Goal: Task Accomplishment & Management: Complete application form

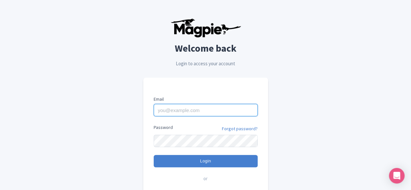
click at [212, 112] on input "Email" at bounding box center [206, 110] width 104 height 12
type input "[EMAIL_ADDRESS][DOMAIN_NAME]"
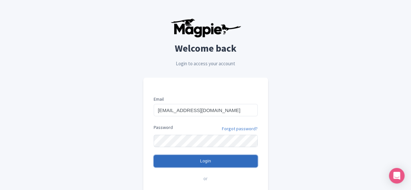
click at [205, 161] on input "Login" at bounding box center [206, 161] width 104 height 12
type input "Logging in..."
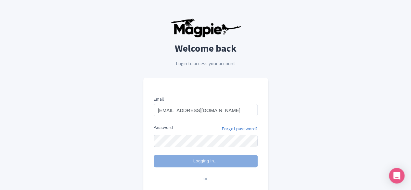
scroll to position [63, 0]
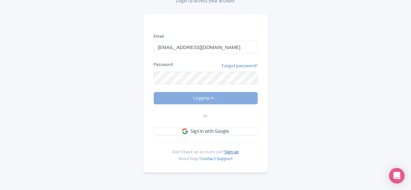
click at [228, 153] on link "Sign up" at bounding box center [232, 152] width 14 height 6
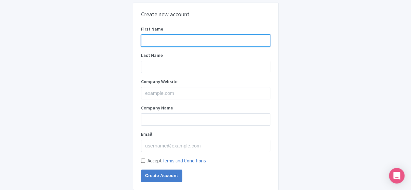
click at [193, 39] on input "First Name" at bounding box center [205, 40] width 129 height 12
type input "Imperial Overseas"
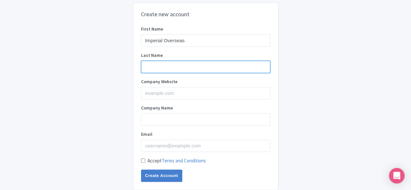
click at [196, 61] on input "Last Name" at bounding box center [205, 67] width 129 height 12
type input "Education Consultants"
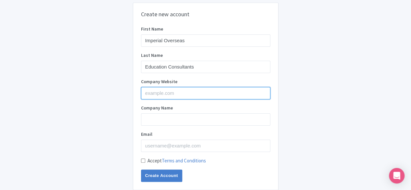
click at [193, 96] on input "Company Website" at bounding box center [205, 93] width 129 height 12
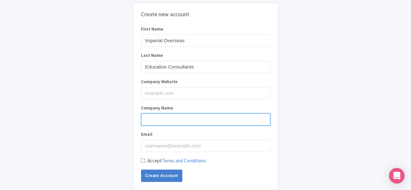
click at [159, 121] on input "Company Name" at bounding box center [205, 120] width 129 height 12
type input "Imperial Overseas Education Consultants"
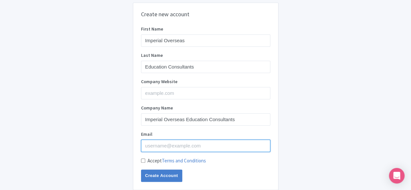
click at [169, 148] on input "Email" at bounding box center [205, 146] width 129 height 12
type input "[EMAIL_ADDRESS][DOMAIN_NAME]"
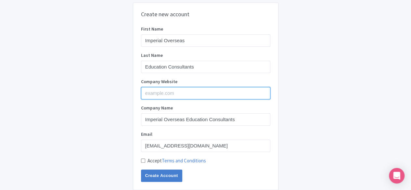
click at [168, 92] on input "Company Website" at bounding box center [205, 93] width 129 height 12
paste input "https://www.imperial-overseas.com/study-abroad-consultants-hyderabad"
type input "https://www.imperial-overseas.com/study-abroad-consultants-hyderabad"
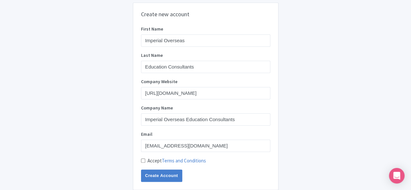
scroll to position [0, 0]
click at [152, 161] on label "Accept Terms and Conditions" at bounding box center [177, 160] width 59 height 7
click at [145, 161] on input "Accept Terms and Conditions" at bounding box center [143, 161] width 4 height 4
checkbox input "true"
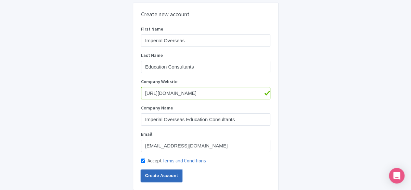
click at [153, 176] on input "Create Account" at bounding box center [161, 176] width 41 height 12
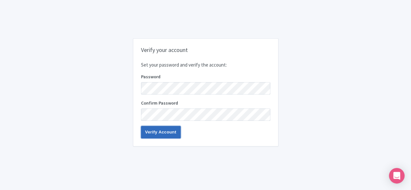
click at [172, 130] on input "Verify Account" at bounding box center [161, 132] width 40 height 12
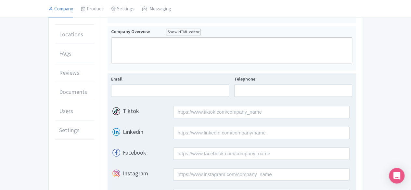
scroll to position [124, 0]
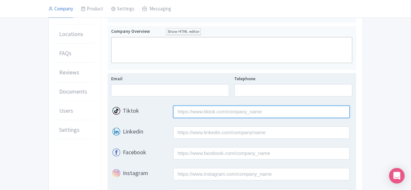
click at [192, 110] on input "Tiktok" at bounding box center [261, 112] width 177 height 12
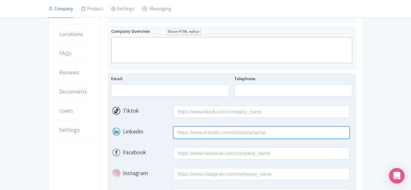
click at [196, 129] on input "Linkedin" at bounding box center [261, 133] width 177 height 12
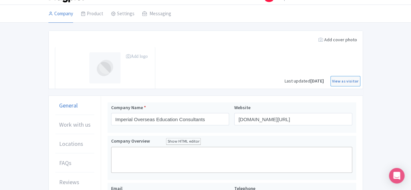
scroll to position [0, 0]
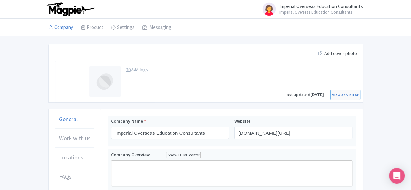
click at [230, 72] on div at bounding box center [205, 73] width 315 height 59
